Goal: Find specific page/section: Find specific page/section

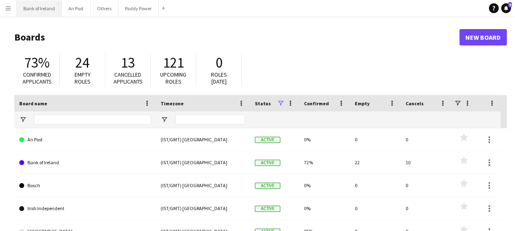
click at [52, 11] on button "Bank of Ireland Close" at bounding box center [39, 8] width 45 height 16
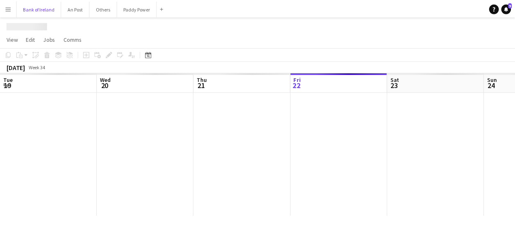
scroll to position [0, 196]
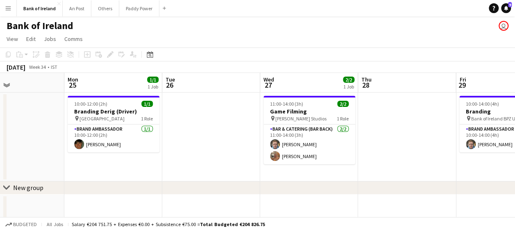
drag, startPoint x: 463, startPoint y: 86, endPoint x: 182, endPoint y: 86, distance: 281.1
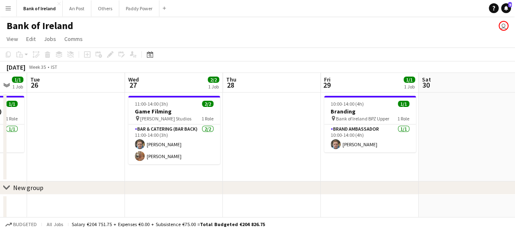
drag, startPoint x: 483, startPoint y: 85, endPoint x: 152, endPoint y: 92, distance: 331.2
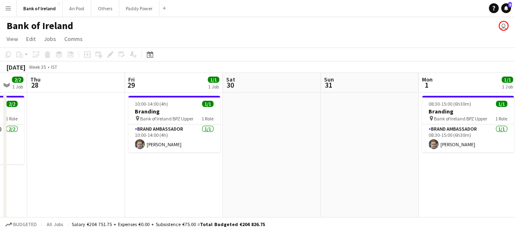
scroll to position [0, 268]
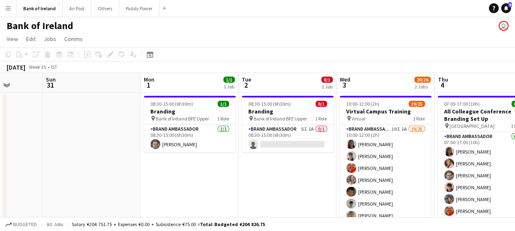
drag, startPoint x: 457, startPoint y: 85, endPoint x: 193, endPoint y: 116, distance: 265.7
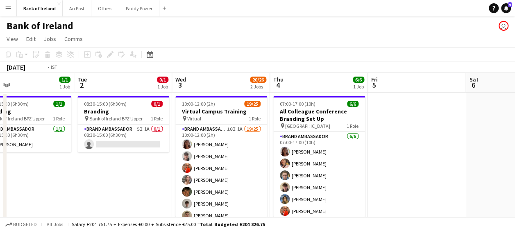
drag, startPoint x: 304, startPoint y: 105, endPoint x: 109, endPoint y: 113, distance: 194.8
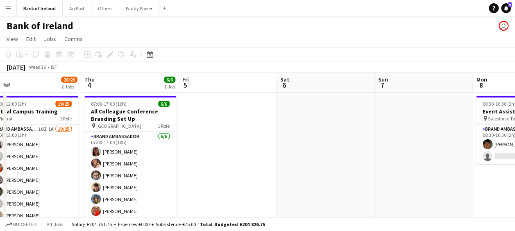
drag, startPoint x: 380, startPoint y: 94, endPoint x: 81, endPoint y: 115, distance: 299.8
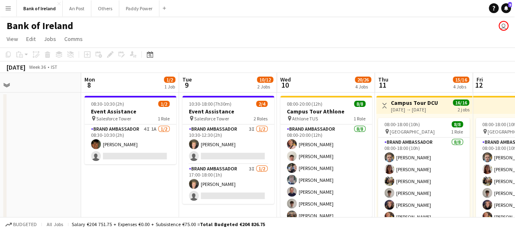
scroll to position [0, 275]
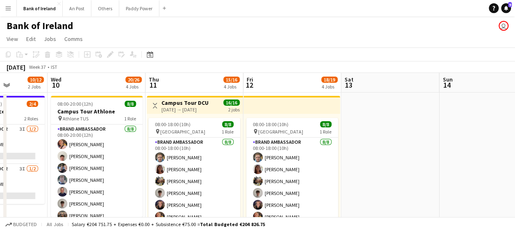
drag, startPoint x: 451, startPoint y: 83, endPoint x: 233, endPoint y: 90, distance: 217.7
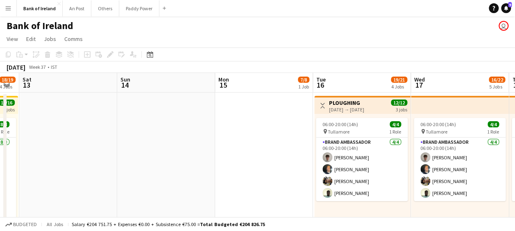
drag, startPoint x: 474, startPoint y: 75, endPoint x: 308, endPoint y: 80, distance: 165.6
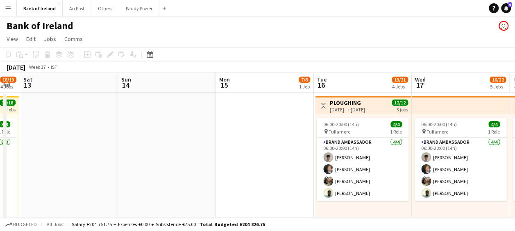
scroll to position [0, 388]
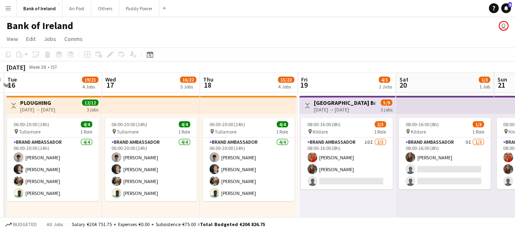
drag, startPoint x: 473, startPoint y: 80, endPoint x: 163, endPoint y: 98, distance: 310.3
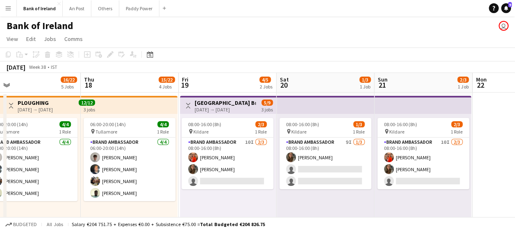
scroll to position [0, 324]
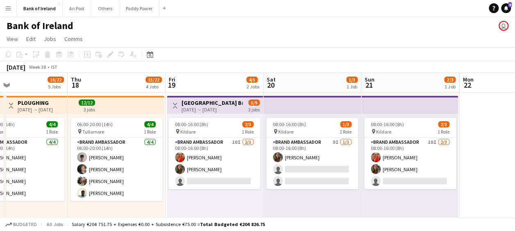
drag, startPoint x: 404, startPoint y: 88, endPoint x: 142, endPoint y: 98, distance: 262.8
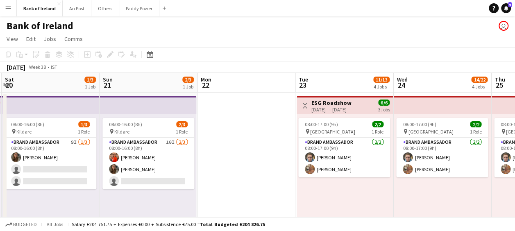
scroll to position [0, 343]
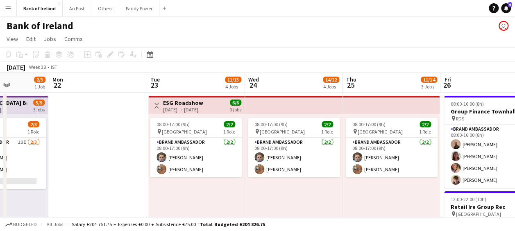
drag, startPoint x: 408, startPoint y: 85, endPoint x: 194, endPoint y: 94, distance: 214.5
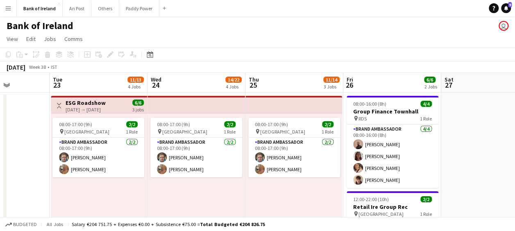
scroll to position [0, 286]
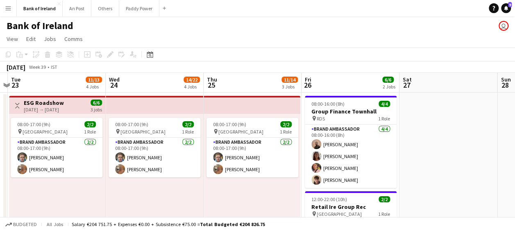
drag, startPoint x: 466, startPoint y: 89, endPoint x: 327, endPoint y: 92, distance: 138.9
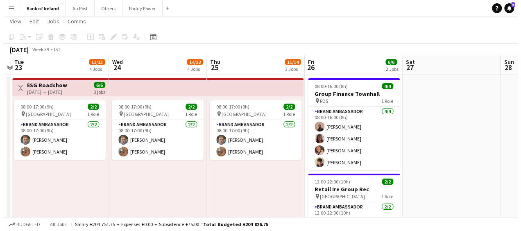
scroll to position [0, 0]
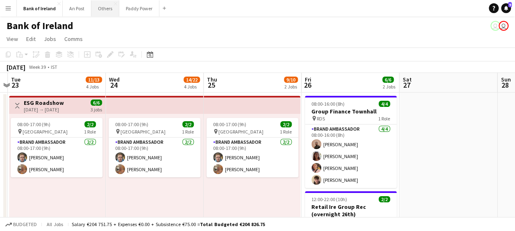
click at [107, 9] on button "Others Close" at bounding box center [105, 8] width 28 height 16
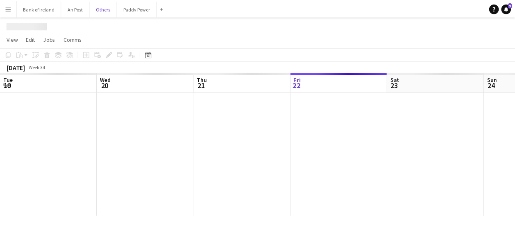
scroll to position [0, 196]
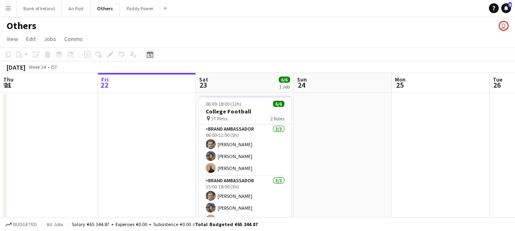
click at [151, 52] on icon at bounding box center [150, 54] width 6 height 7
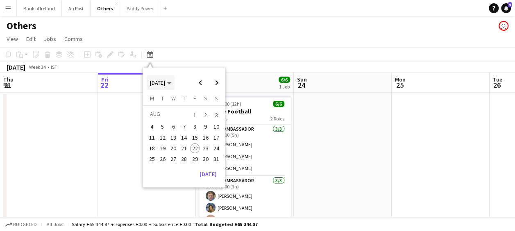
click at [171, 80] on span "[DATE]" at bounding box center [160, 82] width 21 height 7
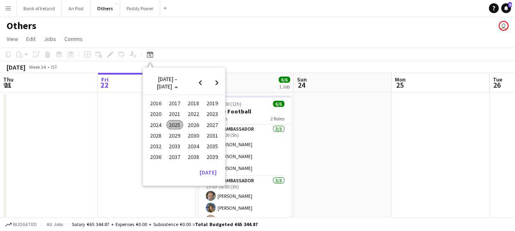
click at [160, 126] on span "2024" at bounding box center [156, 125] width 17 height 10
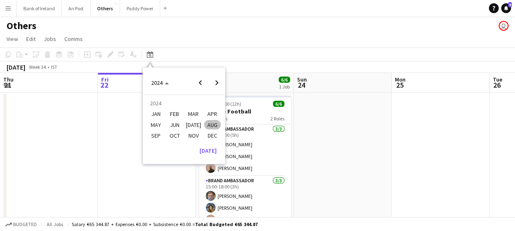
click at [216, 125] on span "AUG" at bounding box center [212, 125] width 17 height 10
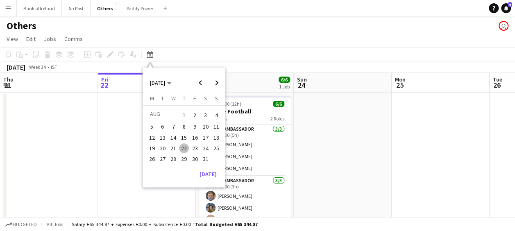
click at [185, 148] on span "22" at bounding box center [184, 148] width 10 height 10
